Goal: Find specific page/section: Find specific page/section

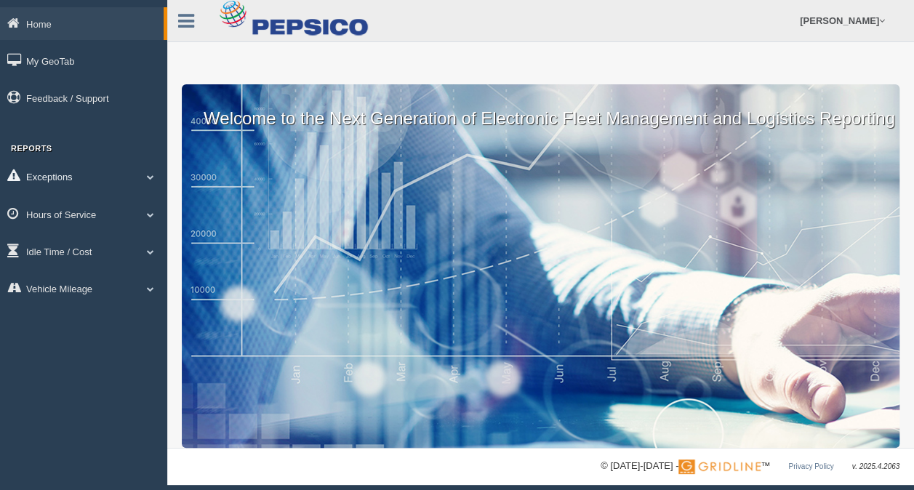
click at [81, 176] on link "Exceptions" at bounding box center [83, 176] width 167 height 33
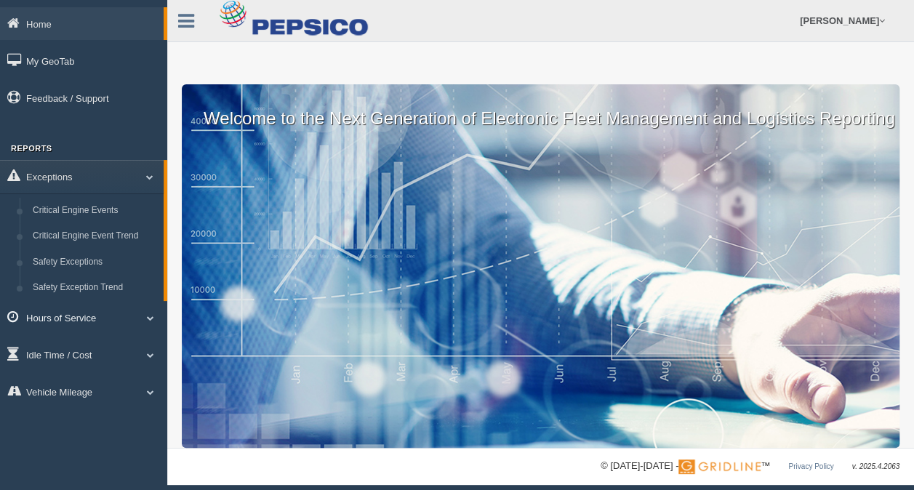
click at [99, 319] on link "Hours of Service" at bounding box center [83, 317] width 167 height 33
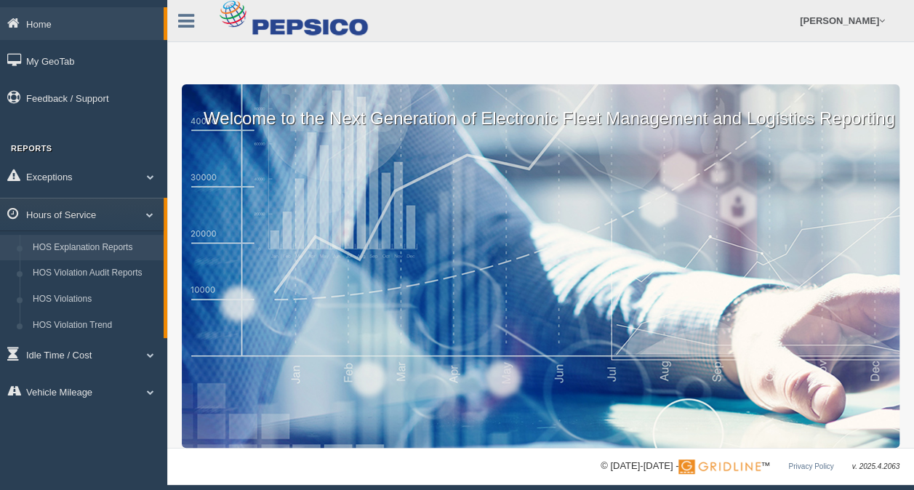
click at [136, 250] on link "HOS Explanation Reports" at bounding box center [94, 248] width 137 height 26
